Goal: Task Accomplishment & Management: Manage account settings

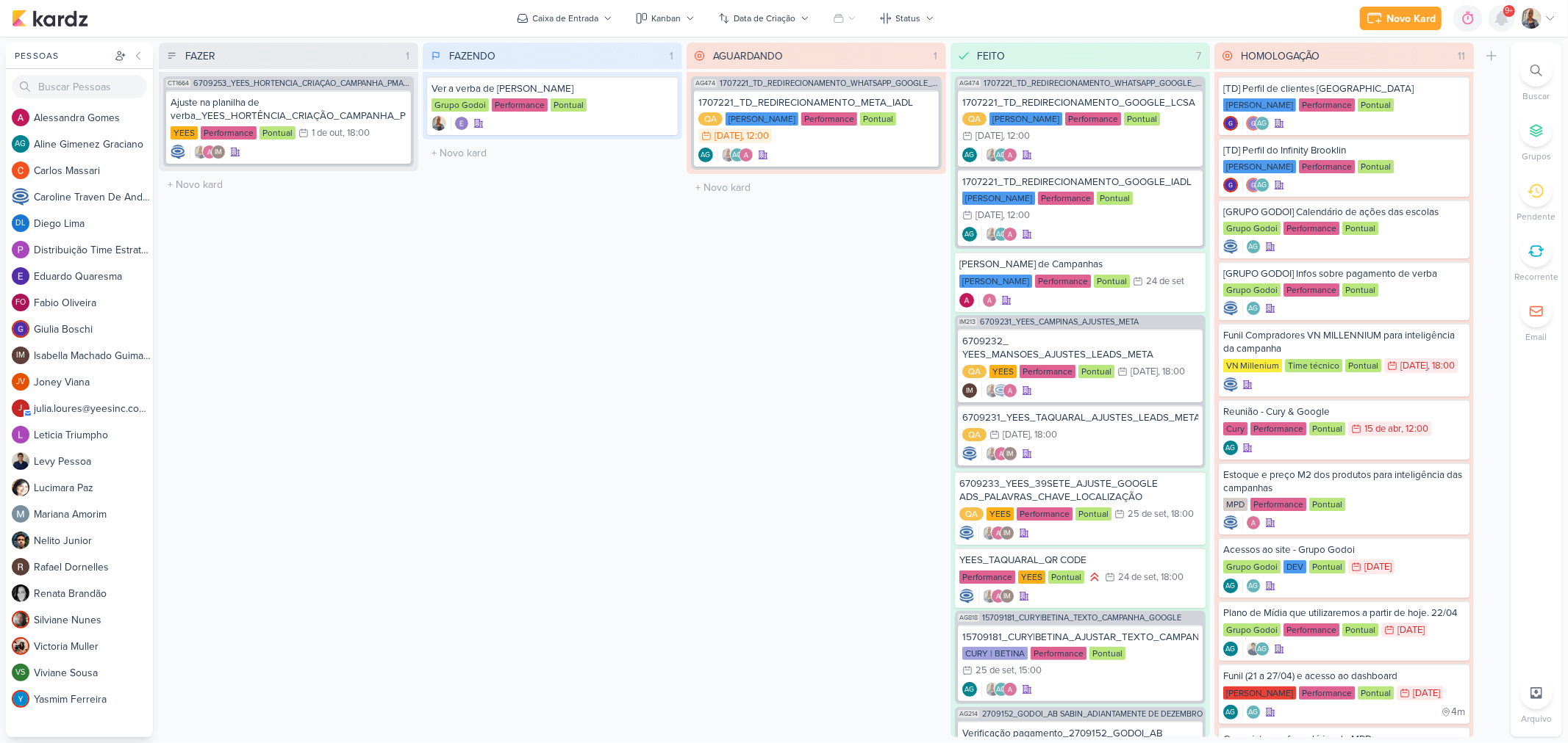
click at [1499, 17] on icon at bounding box center [1501, 18] width 11 height 13
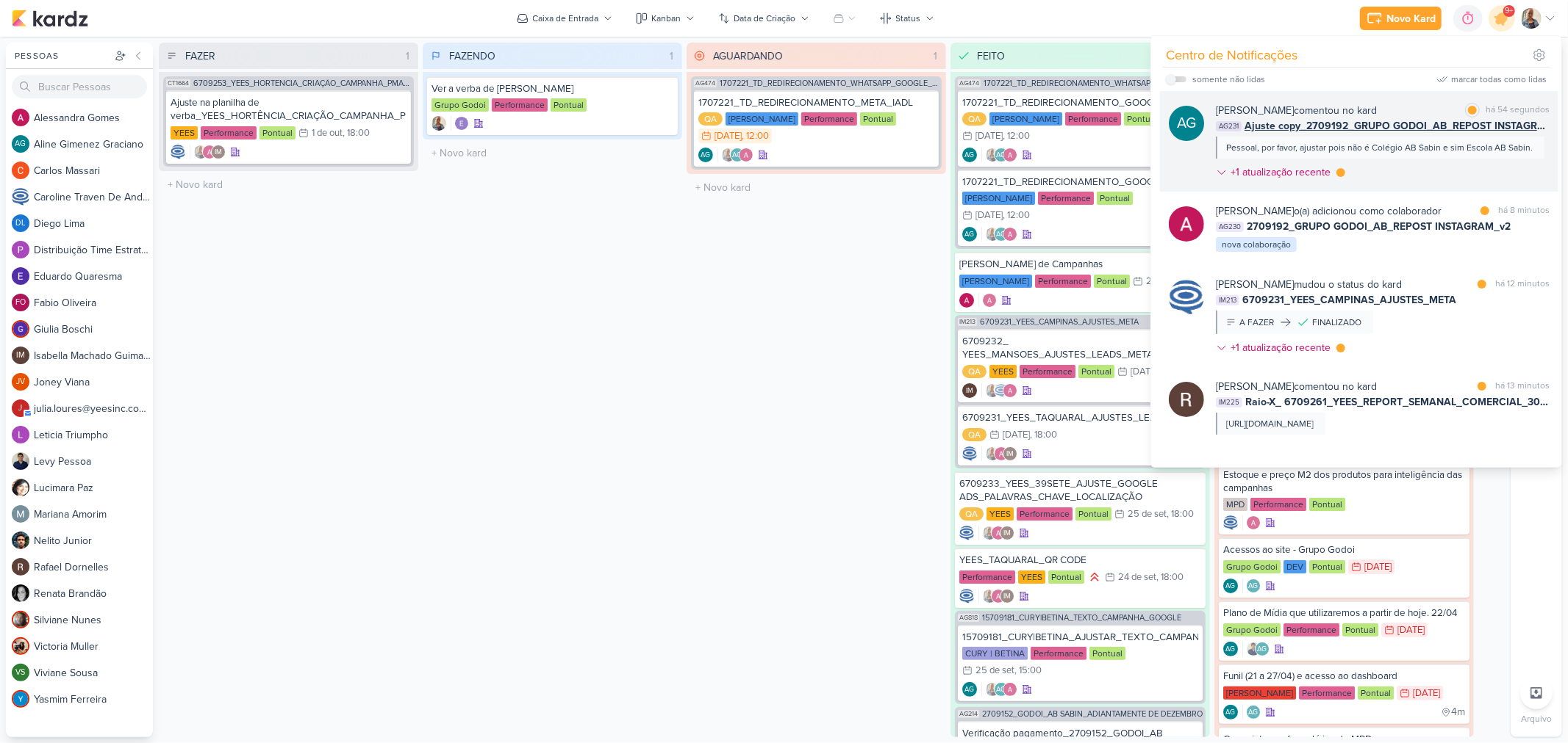
click at [1323, 120] on span "Ajuste copy_2709192_GRUPO GODOI_AB_REPOST INSTAGRAM_v2" at bounding box center [1396, 125] width 305 height 15
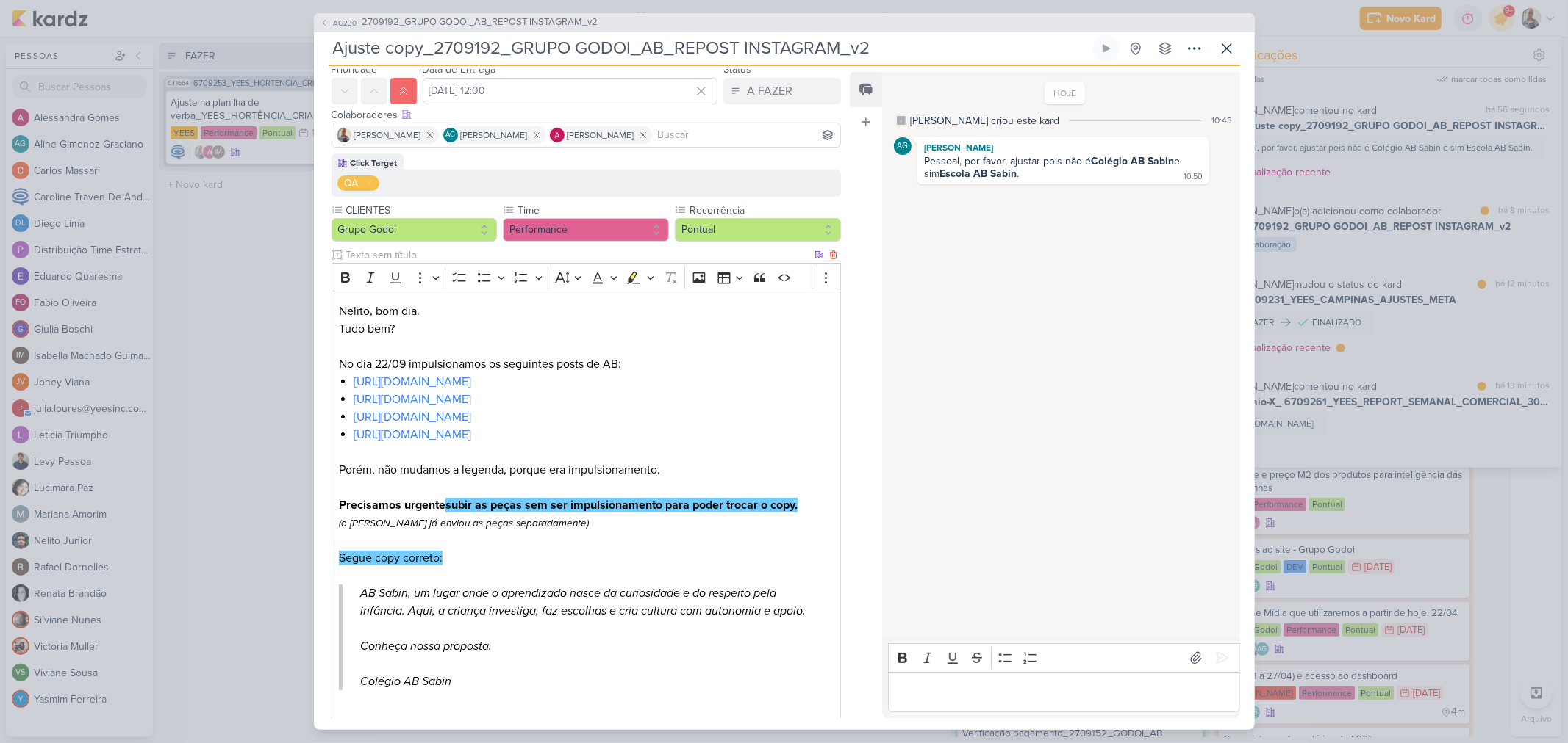
scroll to position [81, 0]
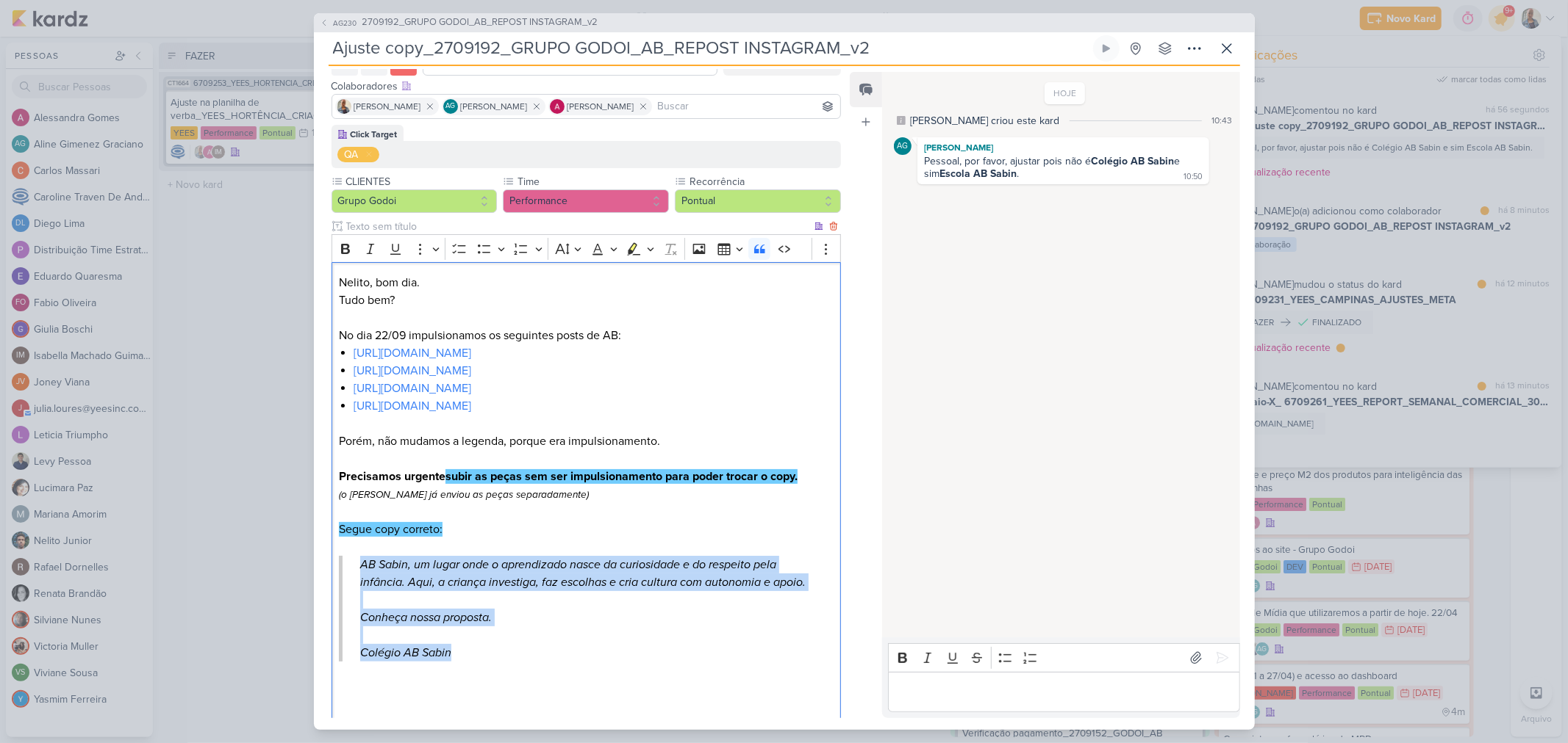
drag, startPoint x: 471, startPoint y: 651, endPoint x: 357, endPoint y: 571, distance: 139.3
click at [357, 571] on blockquote "AB Sabin, um lugar onde o aprendizado nasce da curiosidade e do respeito pela i…" at bounding box center [585, 609] width 494 height 106
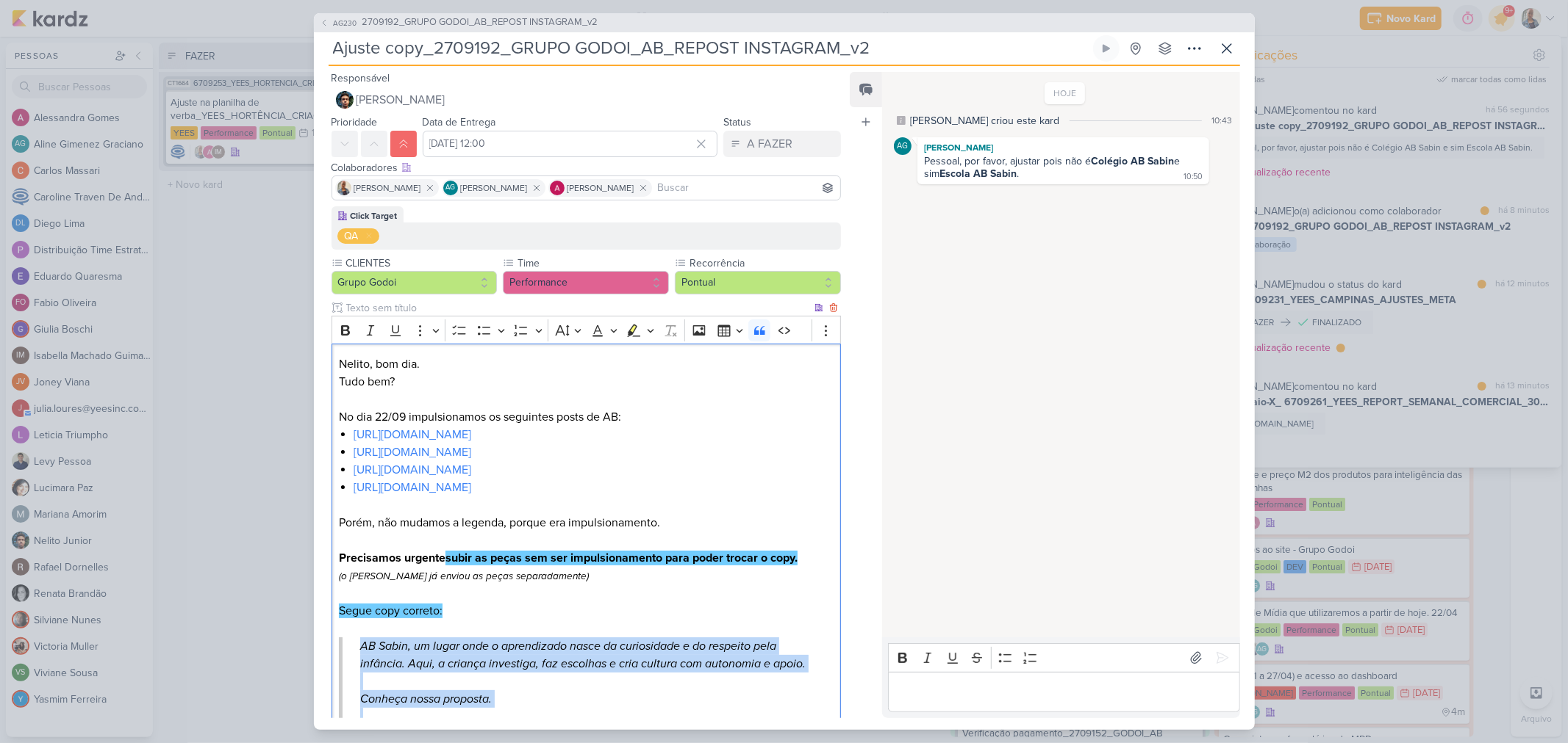
scroll to position [223, 0]
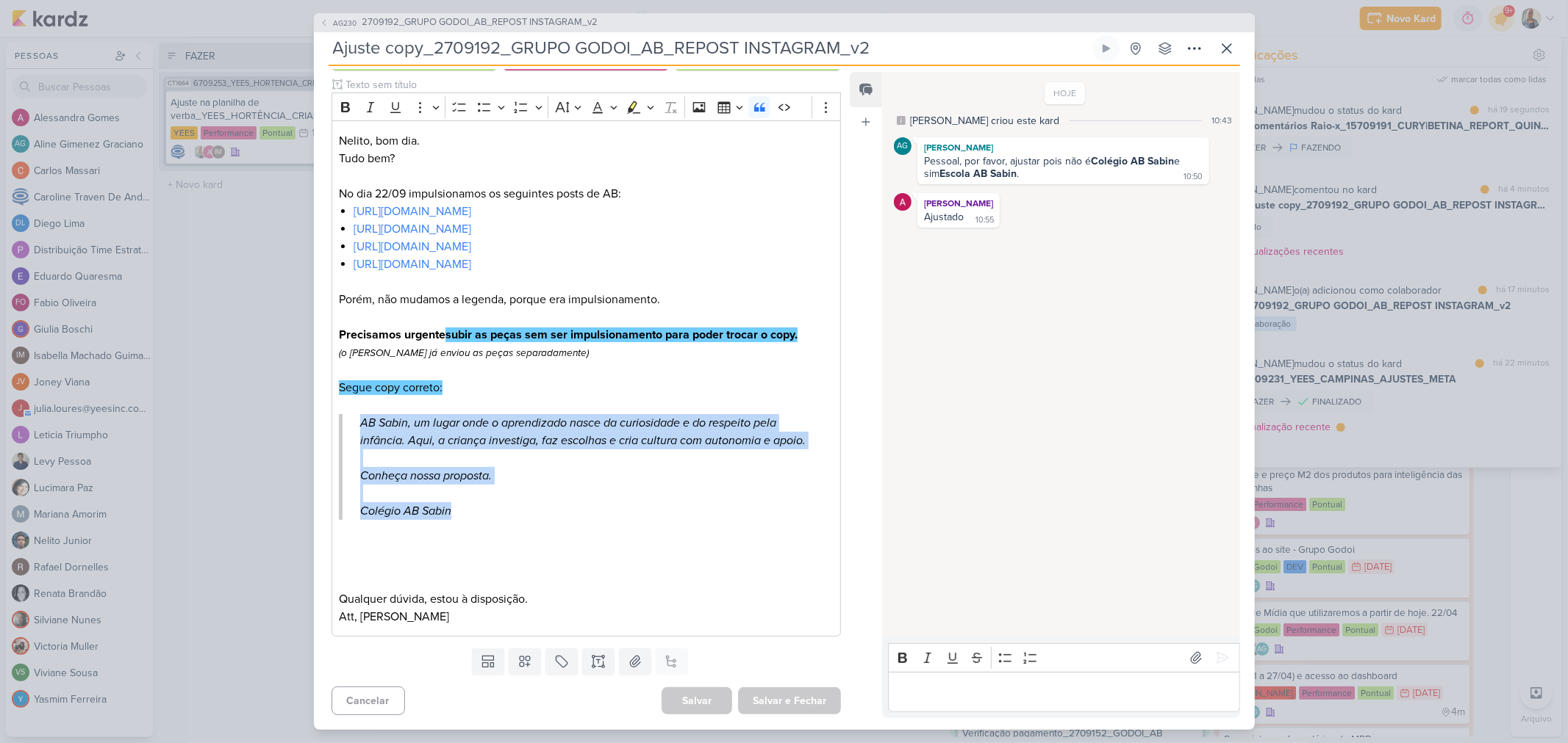
click at [268, 285] on div "AG230 2709192_GRUPO GODOI_AB_REPOST INSTAGRAM_v2 Ajuste copy_2709192_GRUPO GODO…" at bounding box center [784, 372] width 1568 height 743
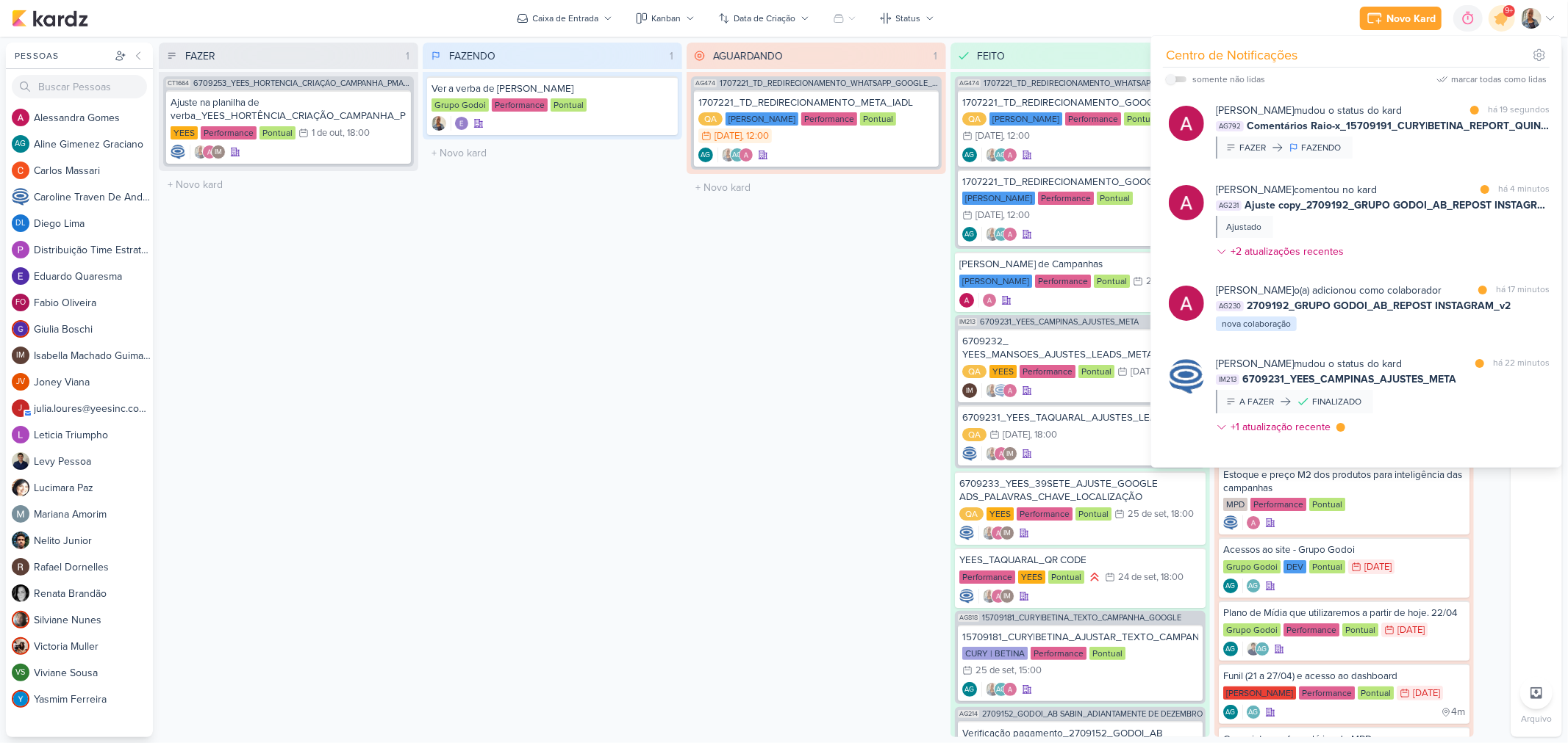
click at [739, 297] on div "AGUARDANDO 1 Mover Para Esquerda Mover Para Direita [GEOGRAPHIC_DATA] AG474 170…" at bounding box center [817, 390] width 260 height 695
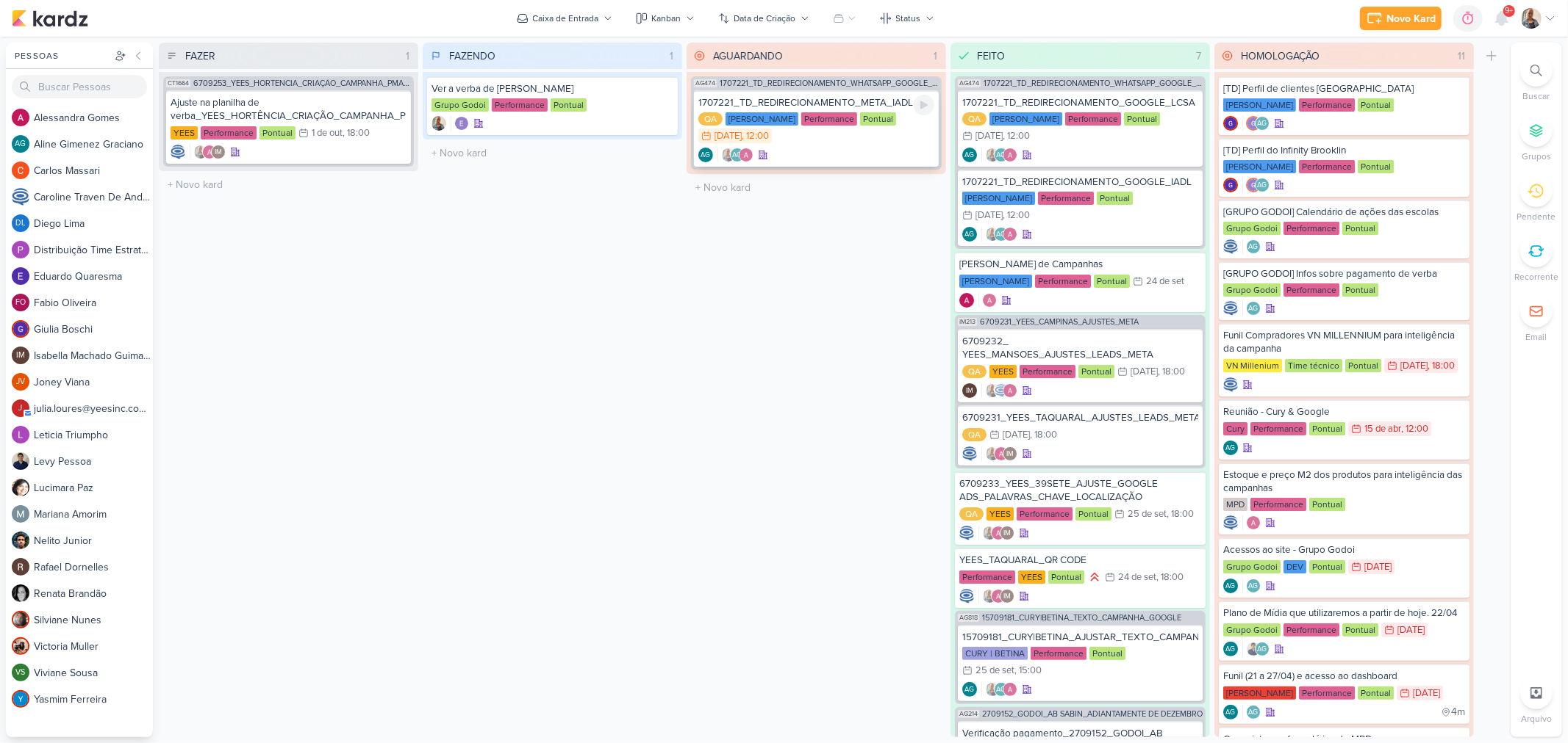
click at [863, 155] on div "AG AG" at bounding box center [816, 154] width 236 height 15
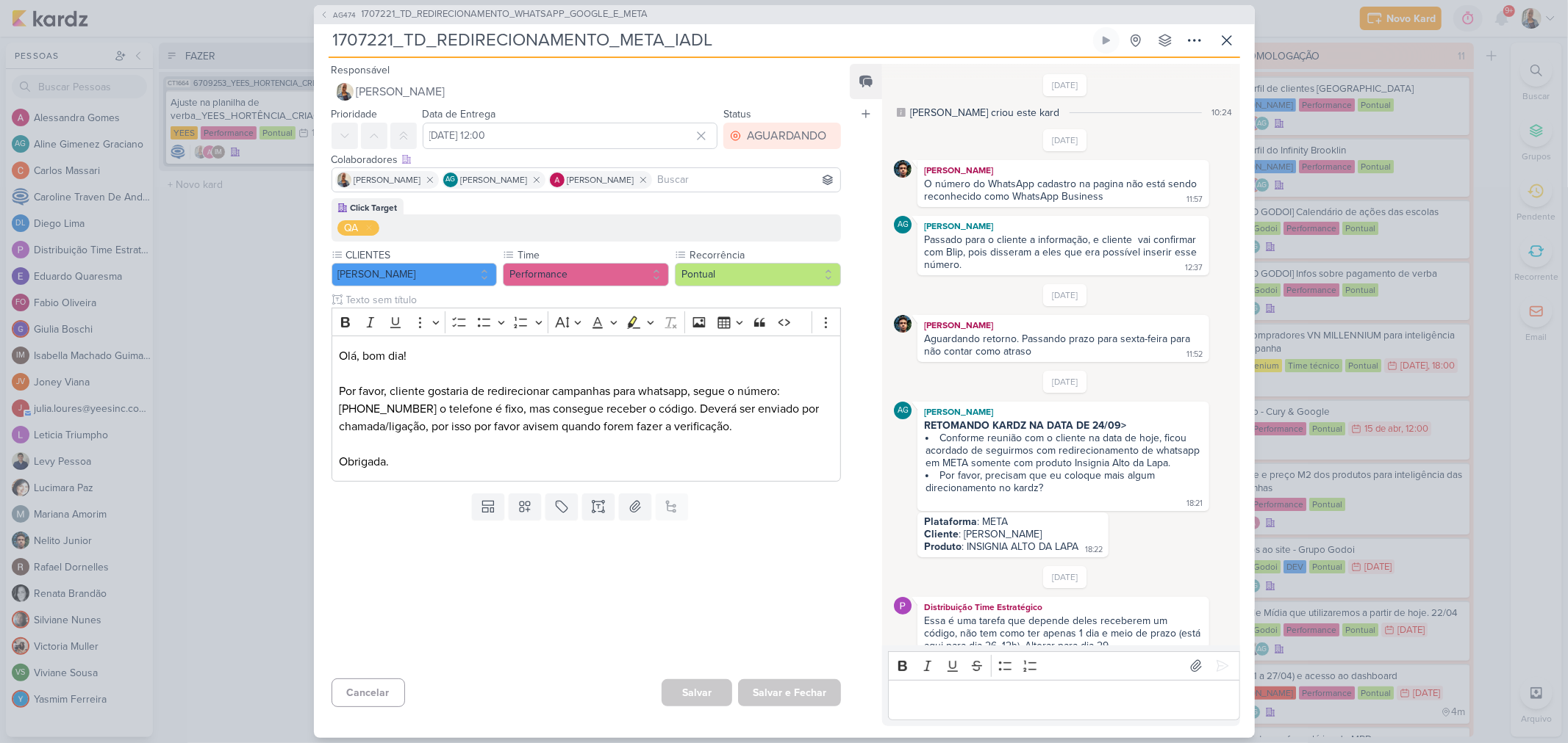
scroll to position [171, 0]
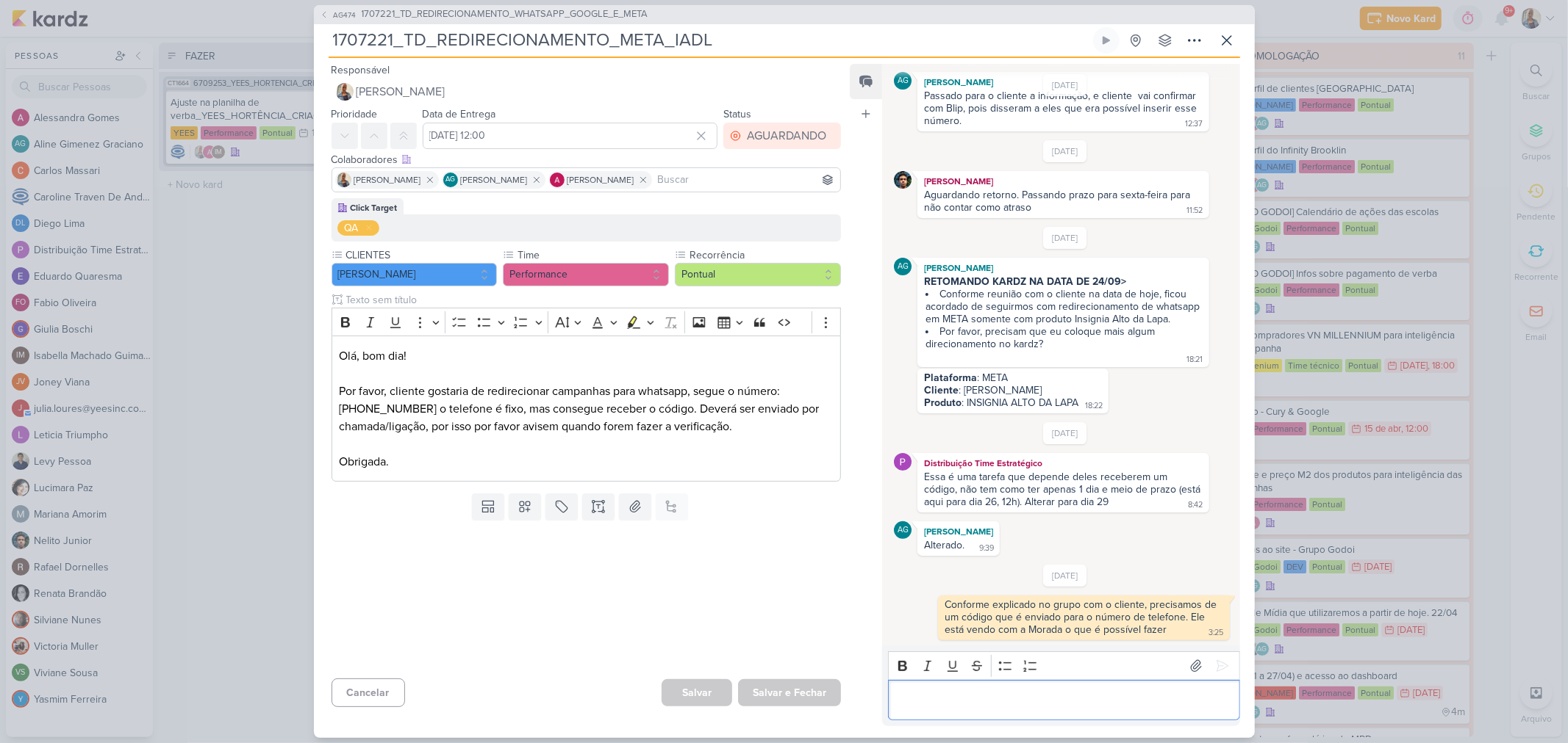
drag, startPoint x: 1037, startPoint y: 673, endPoint x: 1005, endPoint y: 695, distance: 38.8
click at [1005, 695] on p "Editor editing area: main" at bounding box center [1064, 700] width 335 height 18
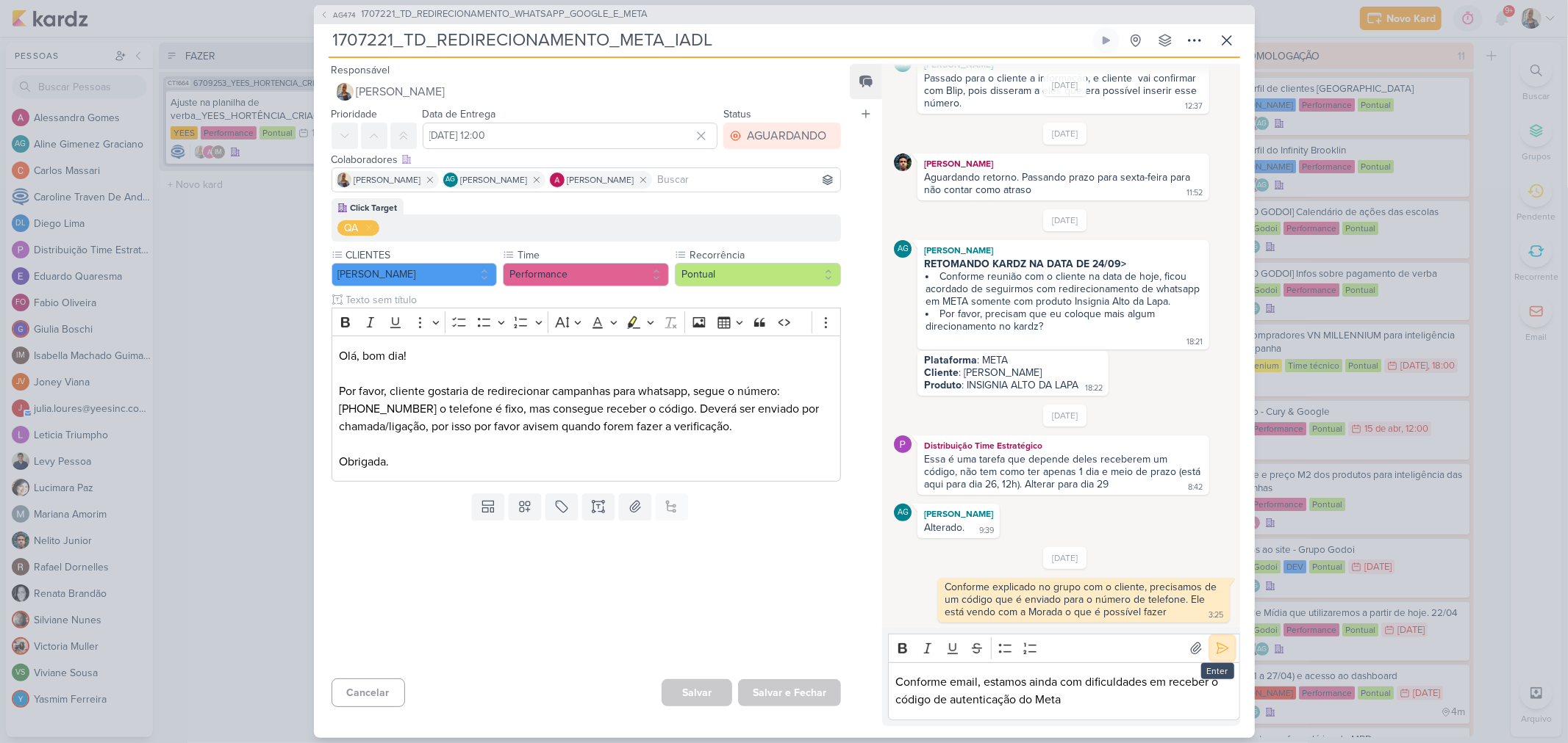
click at [1220, 651] on icon at bounding box center [1222, 649] width 15 height 15
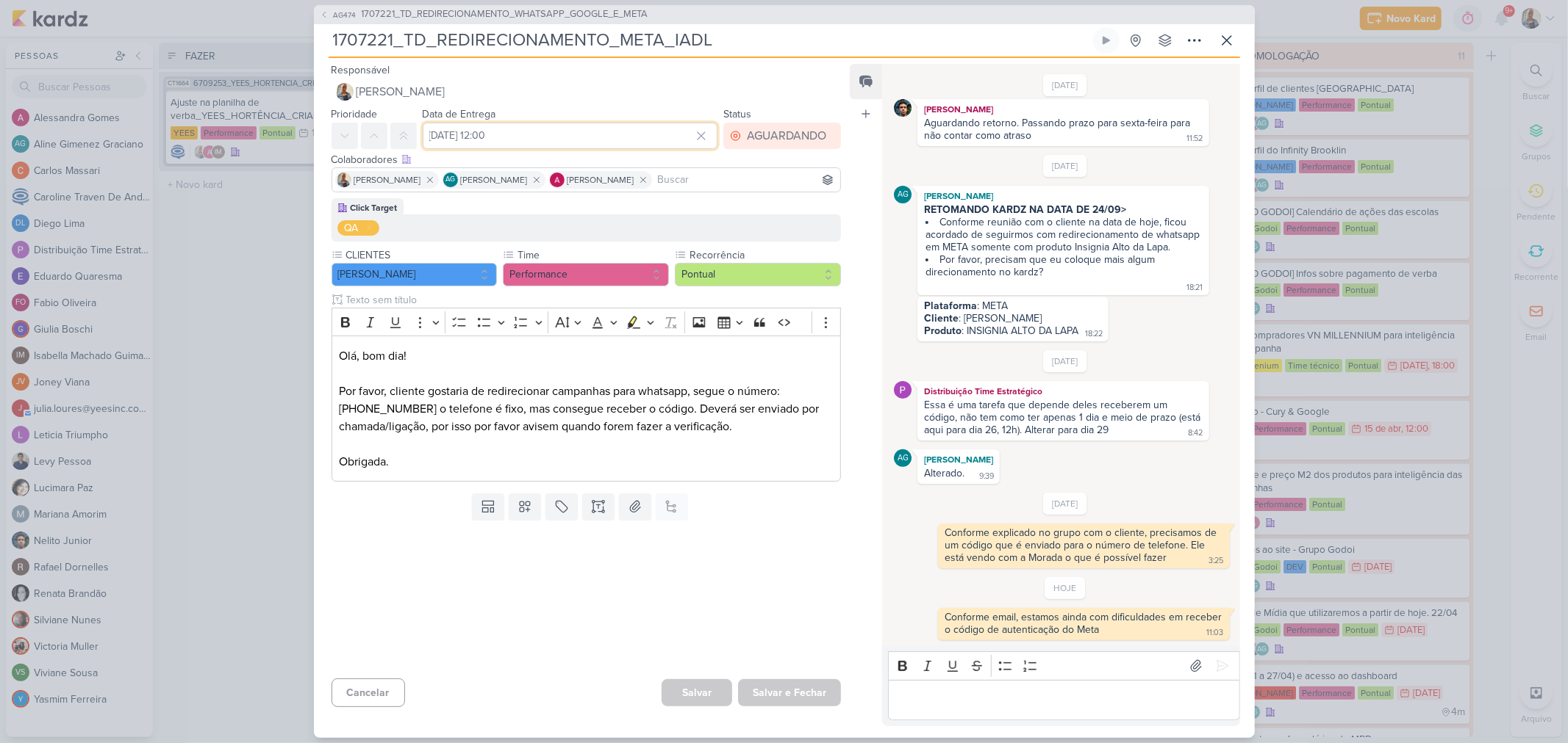
click at [517, 139] on input "[DATE] 12:00" at bounding box center [570, 136] width 296 height 26
click at [687, 177] on icon "button" at bounding box center [696, 171] width 18 height 18
click at [675, 206] on div "3" at bounding box center [675, 214] width 23 height 20
type input "[DATE] 12:00"
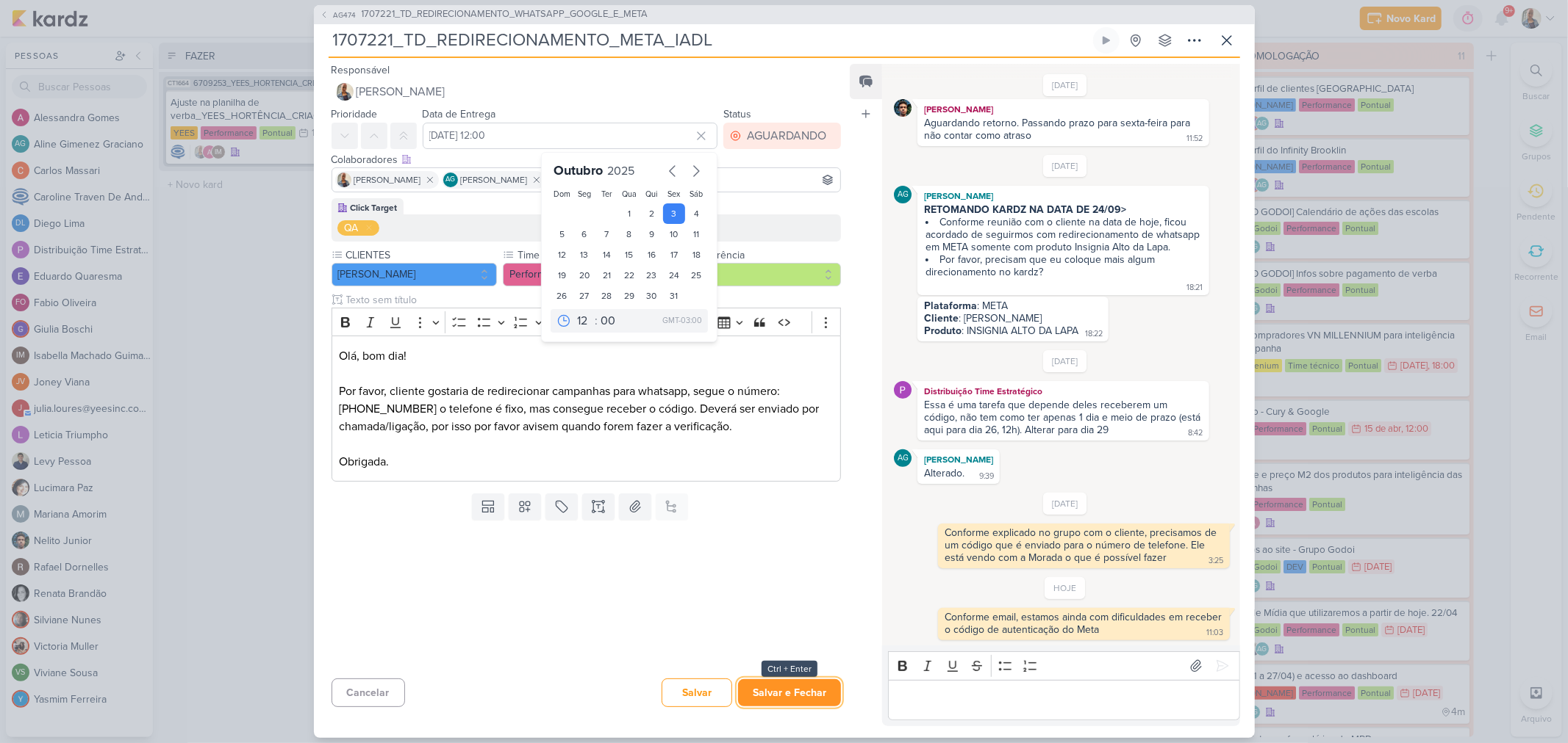
click at [772, 703] on button "Salvar e Fechar" at bounding box center [789, 693] width 103 height 27
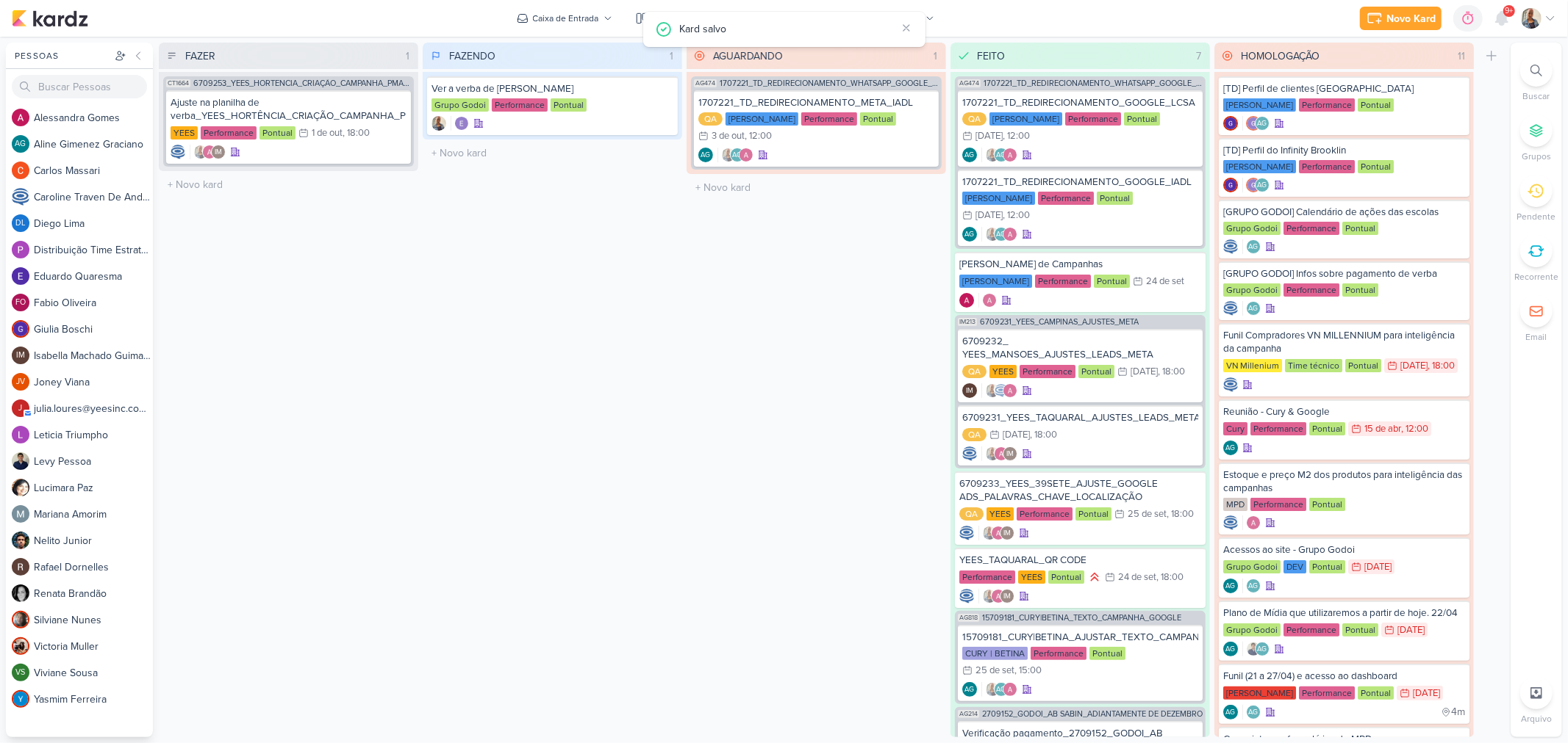
click at [588, 377] on div "FAZENDO 1 Mover Para Esquerda Mover Para Direita [GEOGRAPHIC_DATA] Ver a verba …" at bounding box center [553, 390] width 260 height 695
